Goal: Information Seeking & Learning: Learn about a topic

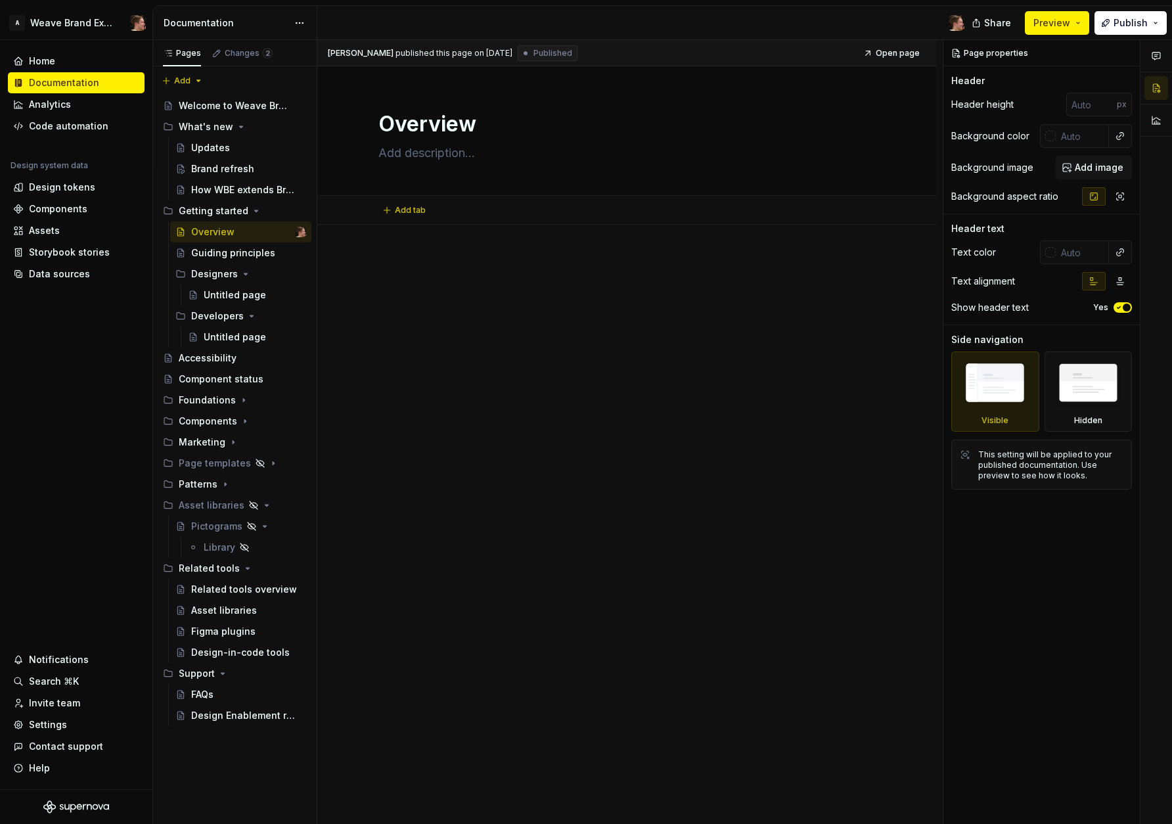
click at [478, 220] on div "Add tab" at bounding box center [626, 210] width 619 height 29
type textarea "*"
click at [483, 257] on p at bounding box center [626, 264] width 497 height 16
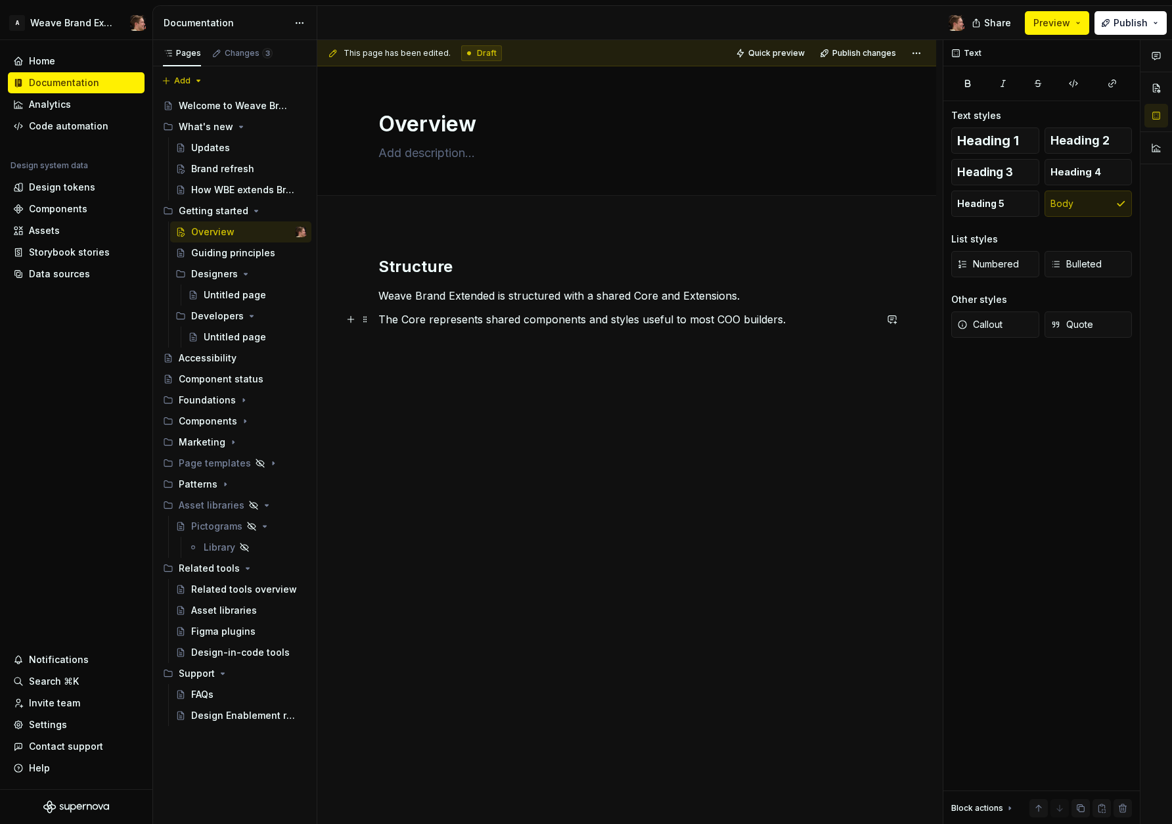
click at [465, 327] on p "The Core represents shared components and styles useful to most COO builders." at bounding box center [626, 319] width 497 height 16
click at [505, 323] on p "Core represents shared components and styles useful to most COO builders." at bounding box center [626, 319] width 497 height 16
click at [491, 323] on p "Core represents shared components and styles useful to most COO builders." at bounding box center [626, 319] width 497 height 16
click at [792, 350] on p "Extensions are vertical-specific (e.g. Marketing, Account, etc) and can contain" at bounding box center [626, 343] width 497 height 16
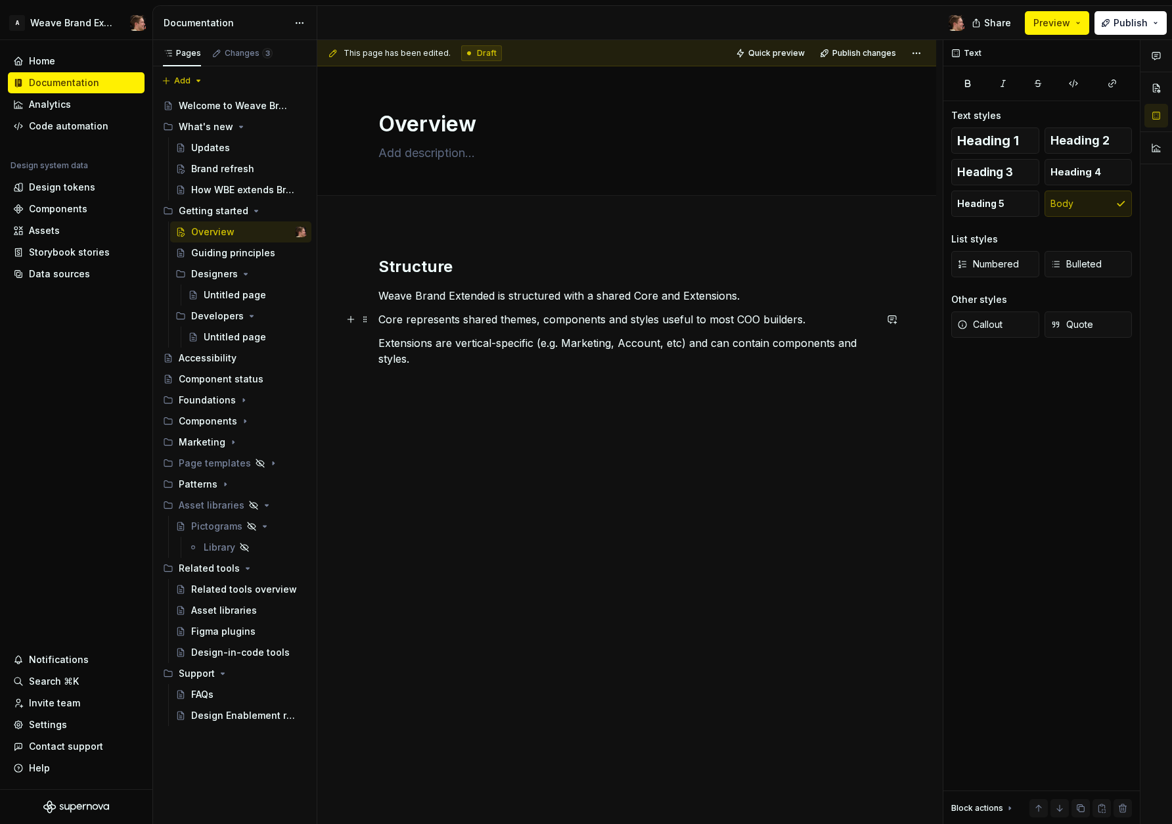
drag, startPoint x: 498, startPoint y: 319, endPoint x: 566, endPoint y: 341, distance: 71.1
click at [499, 319] on p "Core represents shared themes, components and styles useful to most COO builder…" at bounding box center [626, 319] width 497 height 16
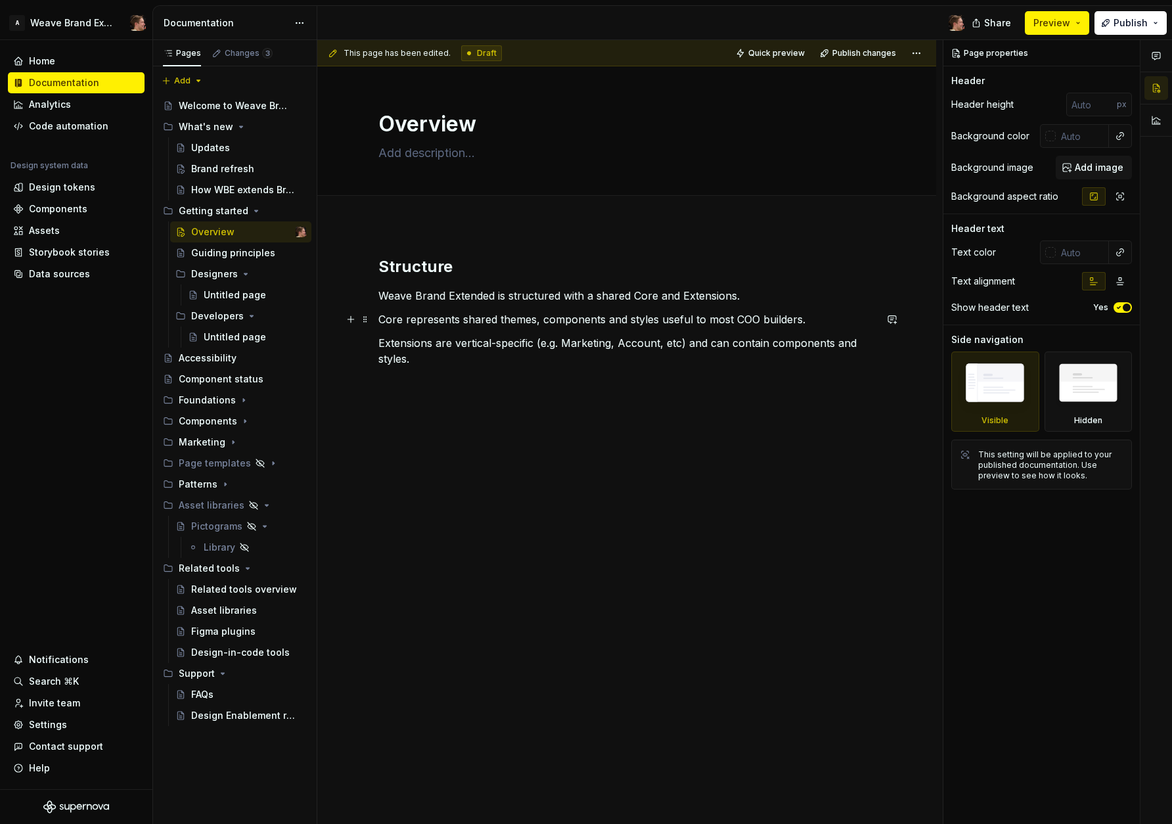
click at [634, 322] on p "Core represents shared themes, components and styles useful to most COO builder…" at bounding box center [626, 319] width 497 height 16
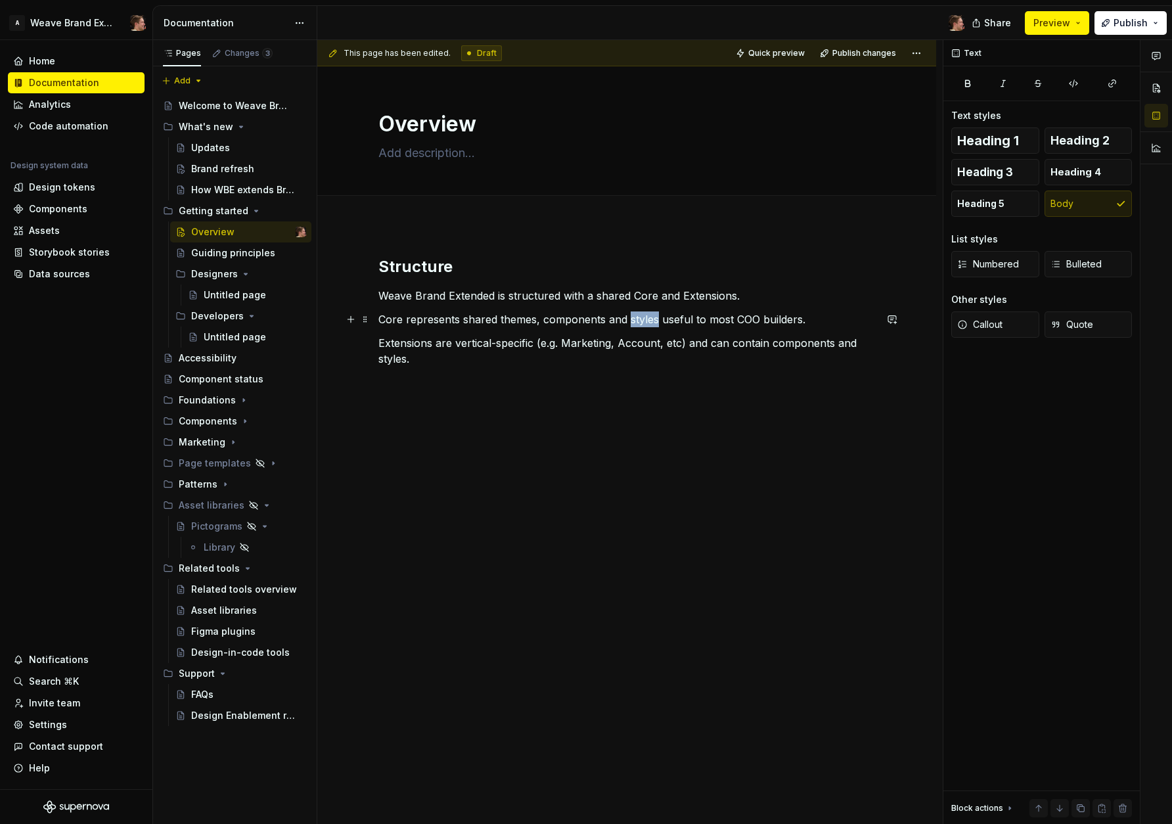
drag, startPoint x: 634, startPoint y: 322, endPoint x: 634, endPoint y: 351, distance: 28.9
click at [635, 322] on p "Core represents shared themes, components and styles useful to most COO builder…" at bounding box center [626, 319] width 497 height 16
click at [532, 320] on p "Core represents shared themes, components and styles useful to most COO builder…" at bounding box center [626, 319] width 497 height 16
click at [599, 402] on p "As the name suggests, extensions" at bounding box center [626, 406] width 497 height 16
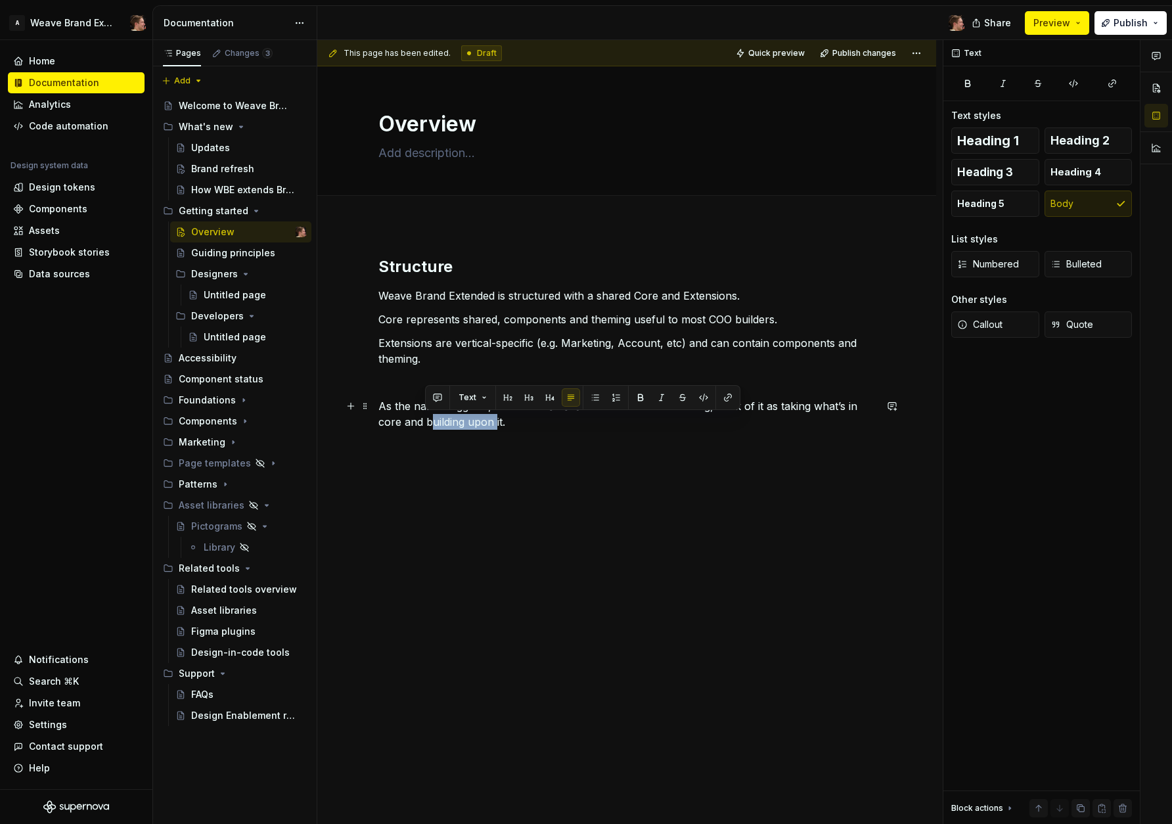
drag, startPoint x: 425, startPoint y: 422, endPoint x: 491, endPoint y: 419, distance: 65.8
click at [491, 419] on p "As the name suggests, extensions extend the core. When extending, think of it a…" at bounding box center [626, 414] width 497 height 32
drag, startPoint x: 637, startPoint y: 398, endPoint x: 628, endPoint y: 415, distance: 19.4
click at [637, 398] on button "button" at bounding box center [640, 397] width 18 height 18
click at [611, 428] on p "As the name suggests, extensions extend the core. When extending, think of it a…" at bounding box center [626, 414] width 497 height 32
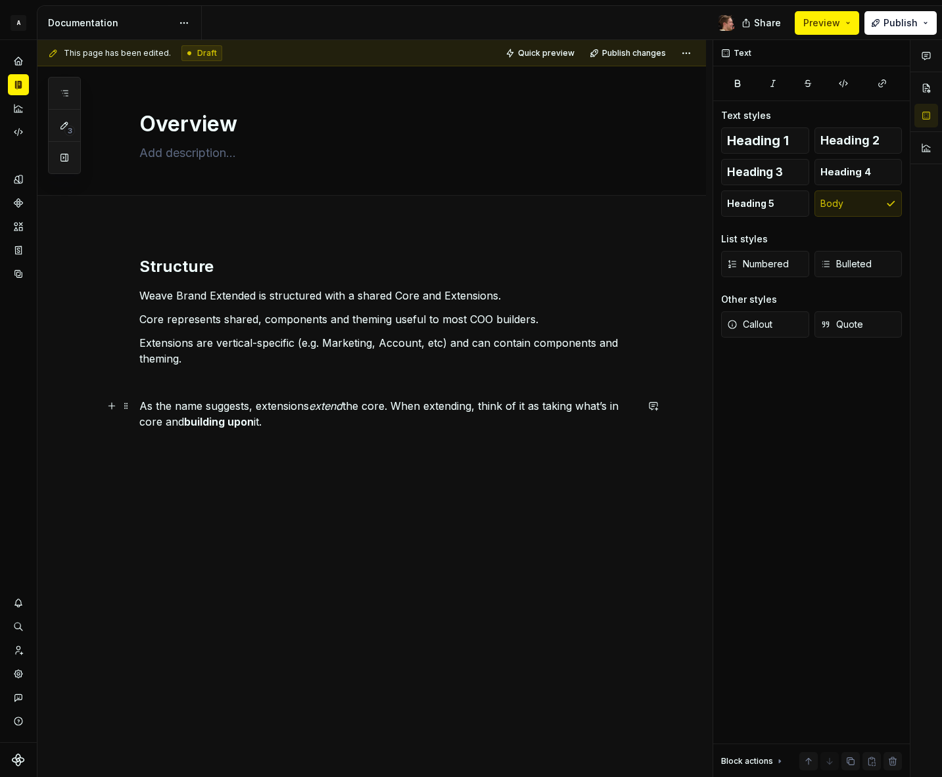
click at [453, 423] on p "As the name suggests, extensions extend the core. When extending, think of it a…" at bounding box center [387, 414] width 497 height 32
click at [452, 424] on p "As the name suggests, extensions extend the core. When extending, think of it a…" at bounding box center [387, 414] width 497 height 32
click at [317, 365] on p "Extensions are vertical-specific (e.g. Marketing, Account, etc) and can contain…" at bounding box center [387, 351] width 497 height 32
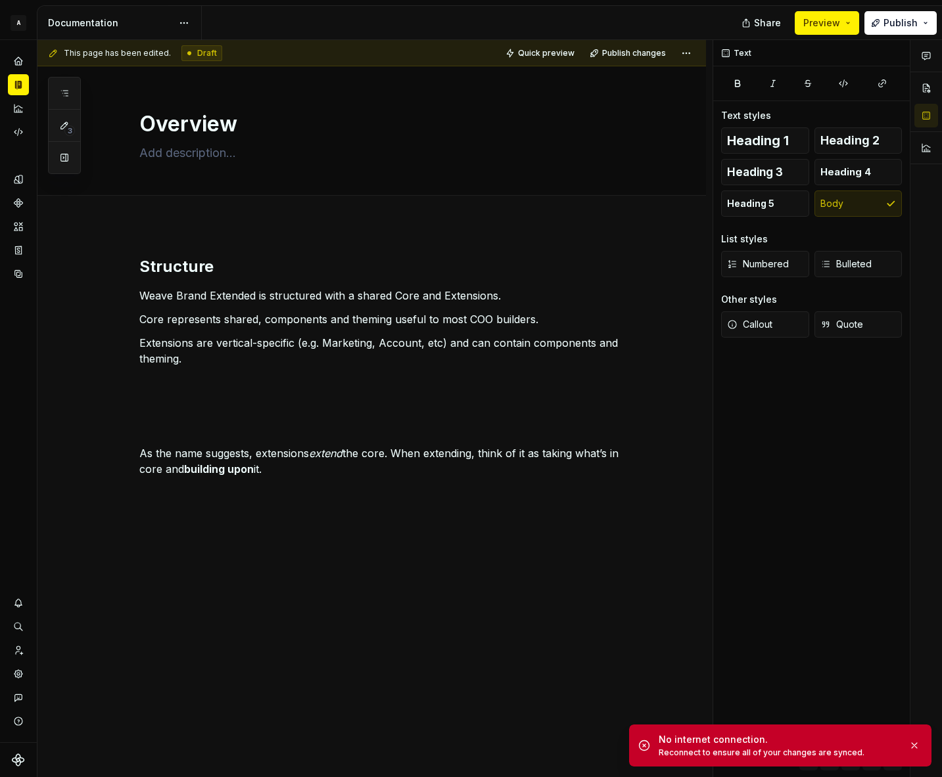
type textarea "*"
